Goal: Information Seeking & Learning: Learn about a topic

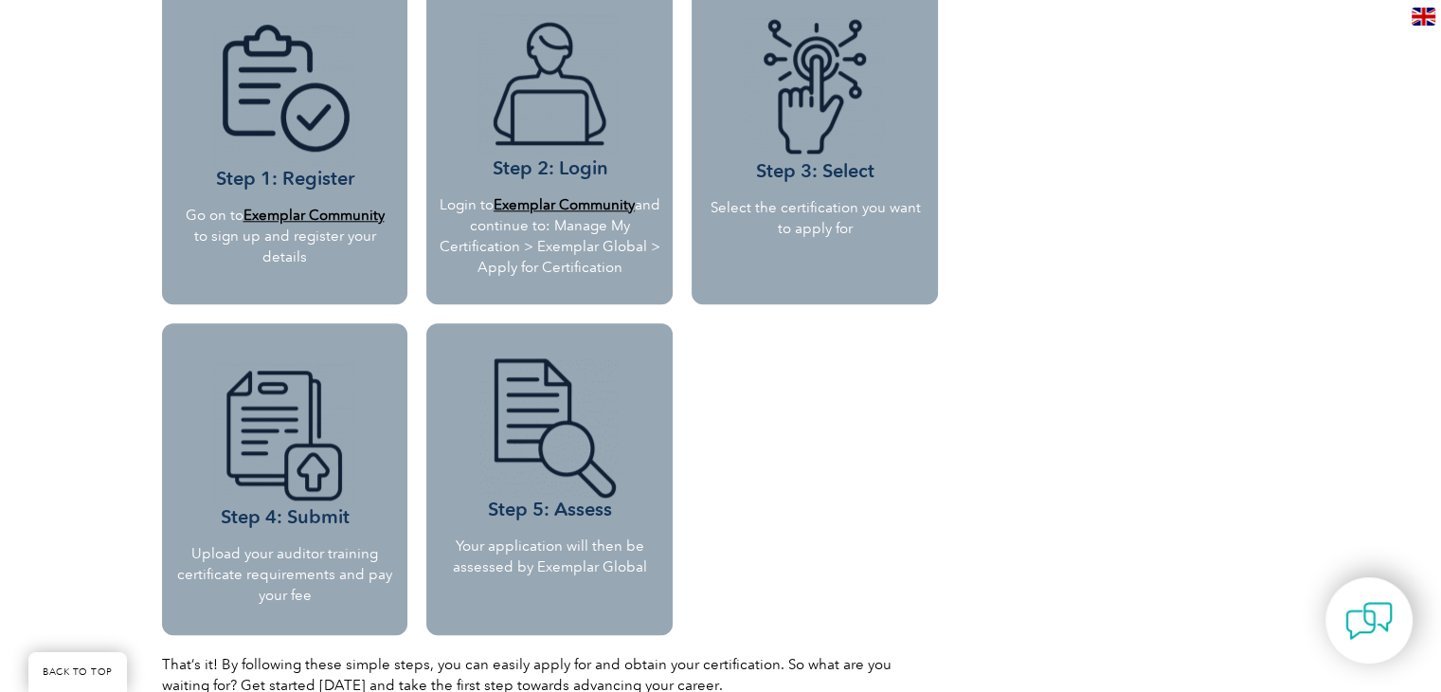
scroll to position [1800, 0]
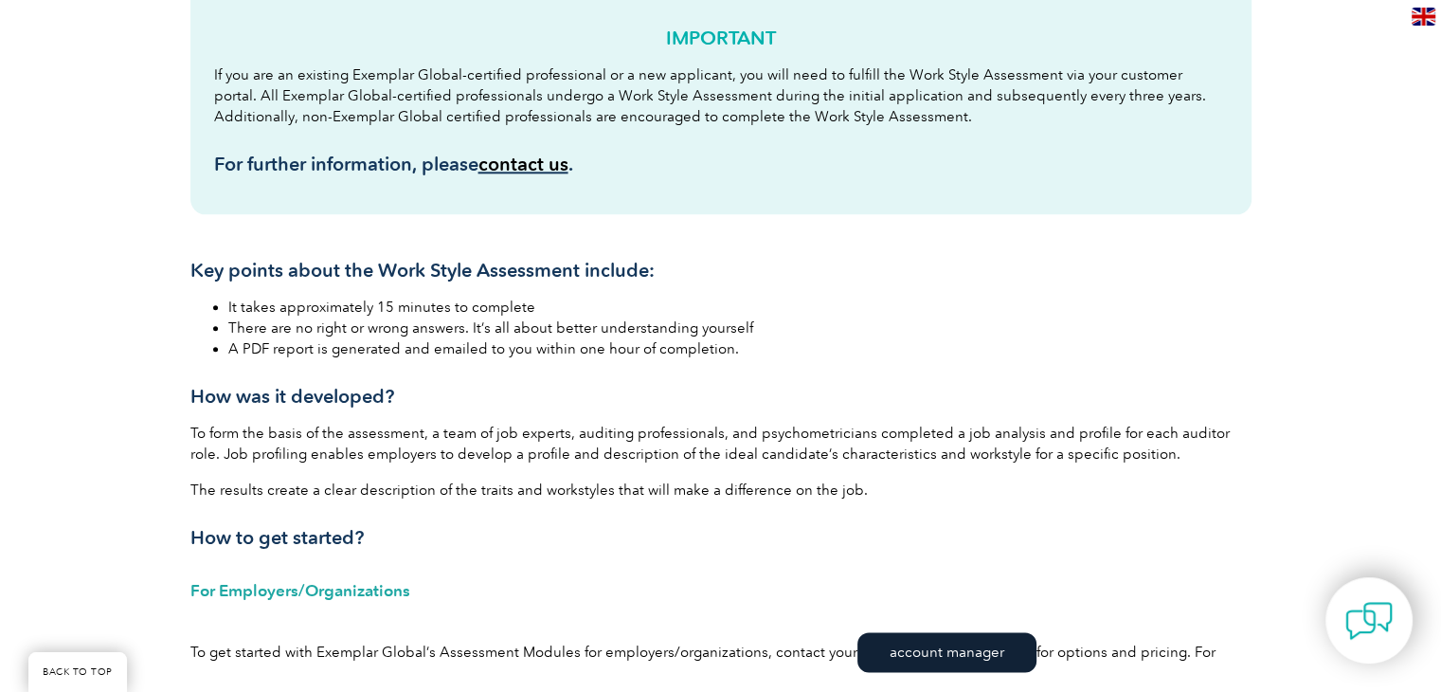
scroll to position [2274, 0]
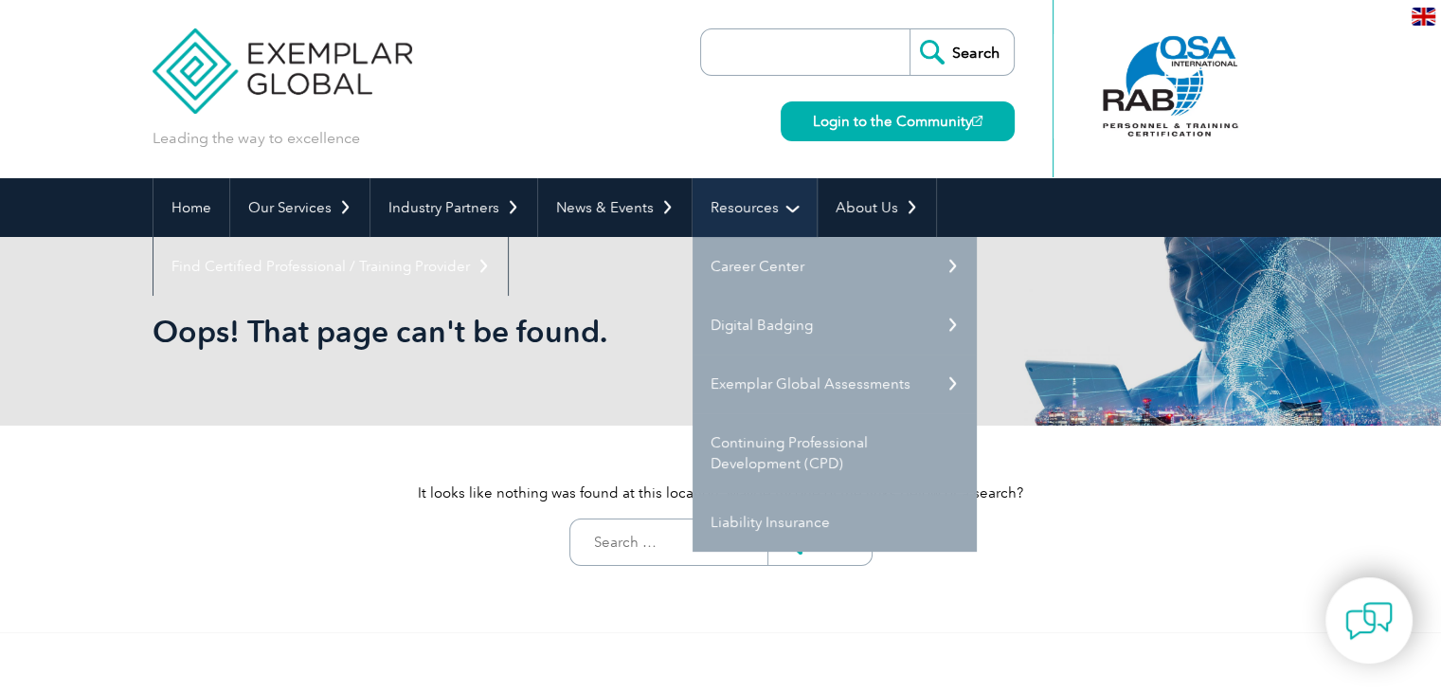
click at [713, 209] on link "Resources" at bounding box center [755, 207] width 124 height 59
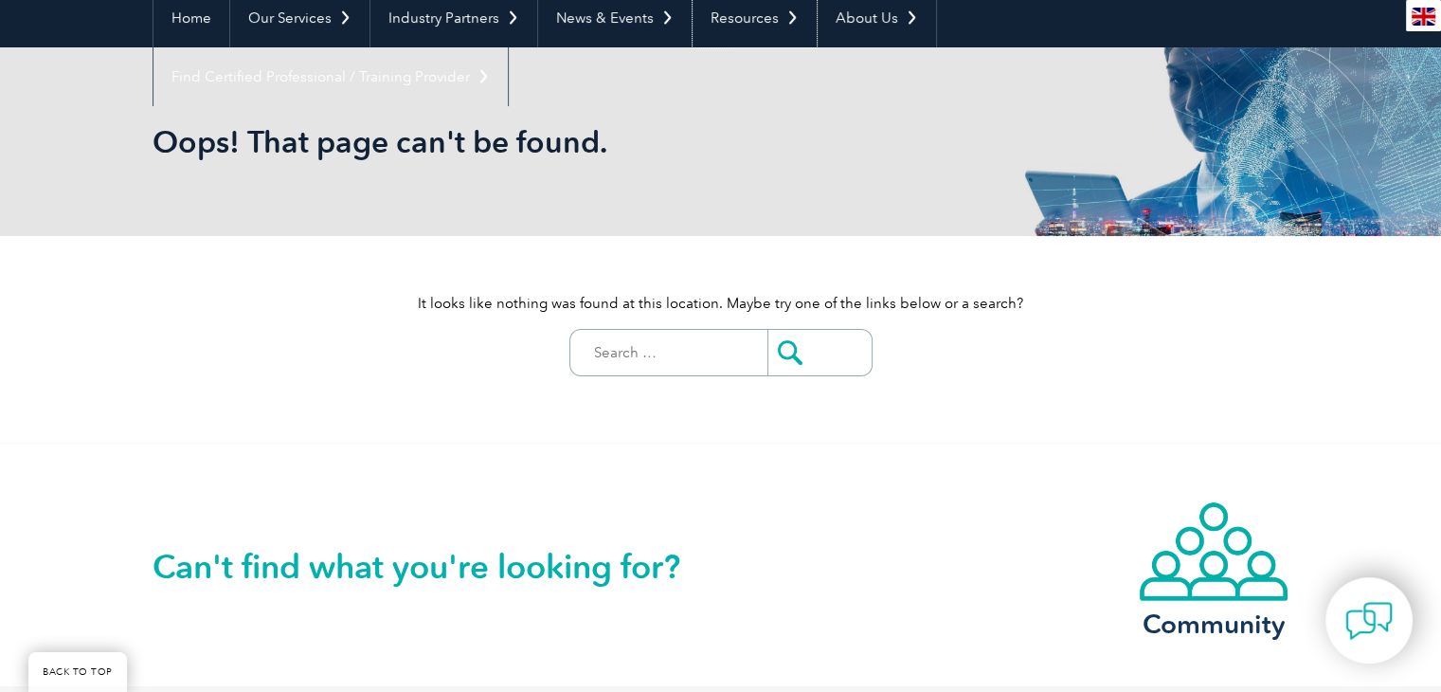
scroll to position [95, 0]
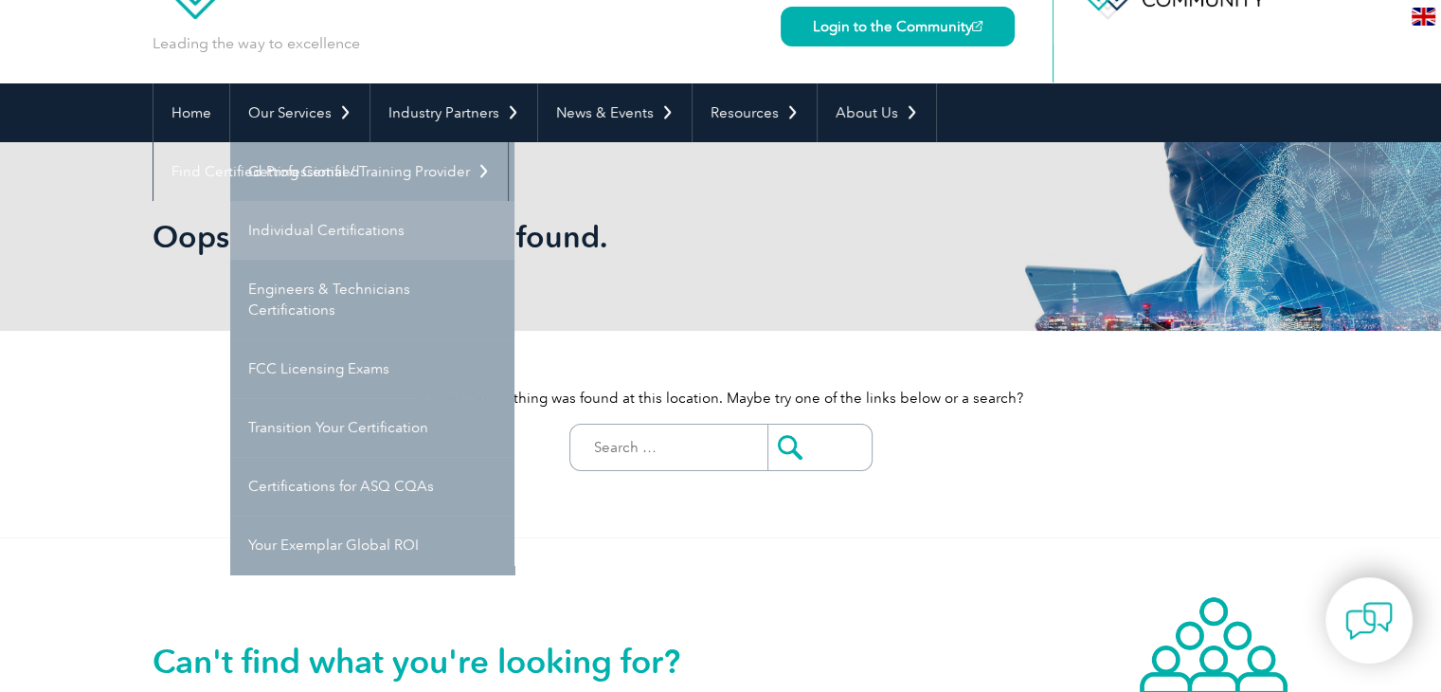
click at [289, 221] on link "Individual Certifications" at bounding box center [372, 230] width 284 height 59
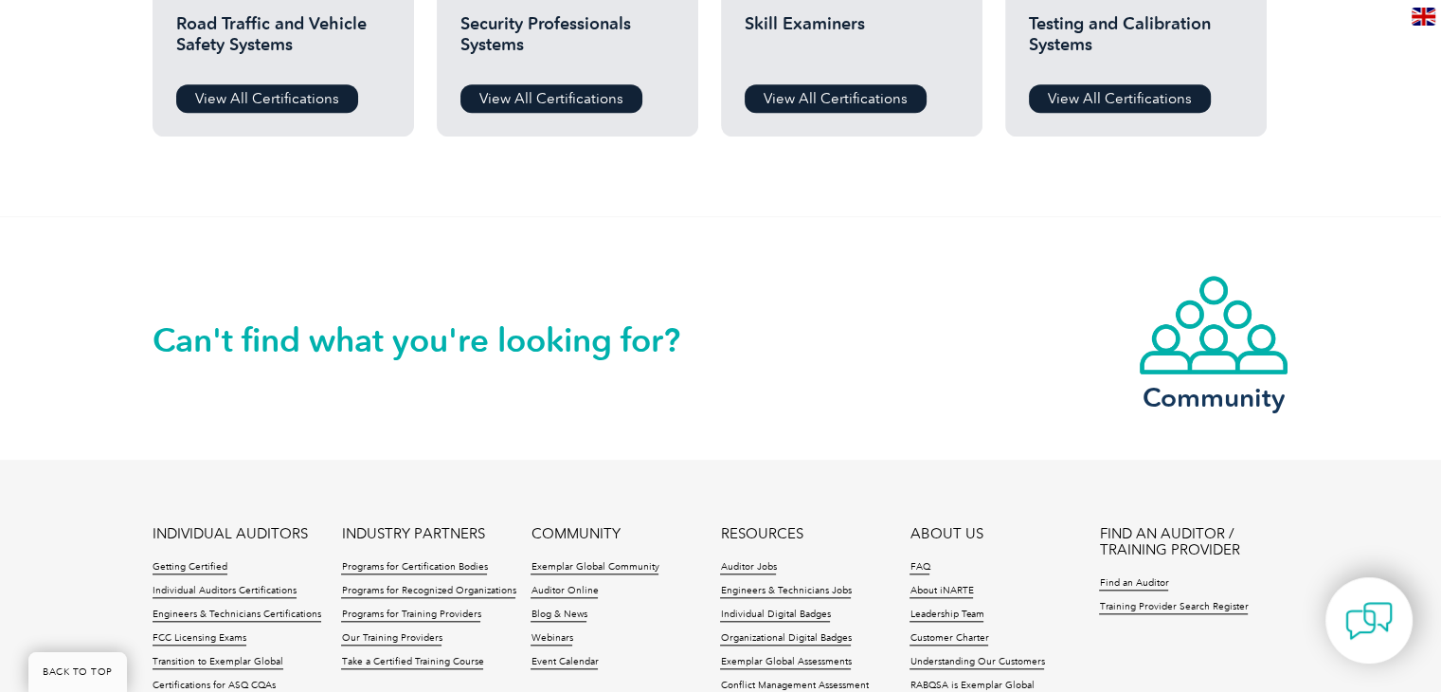
scroll to position [1895, 0]
